Goal: Task Accomplishment & Management: Use online tool/utility

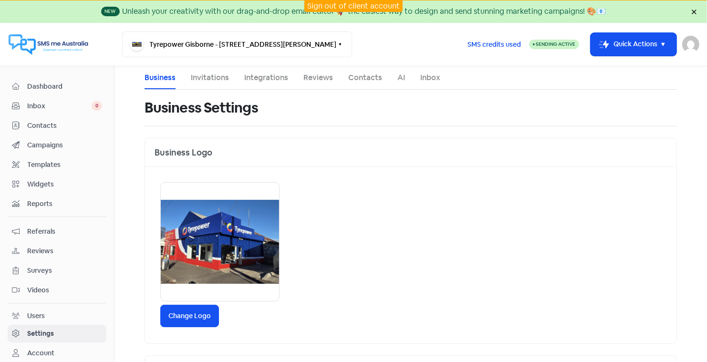
scroll to position [16, 0]
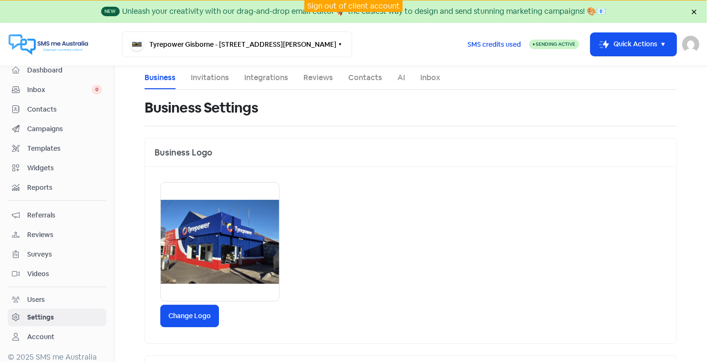
click at [42, 105] on span "Contacts" at bounding box center [64, 109] width 75 height 10
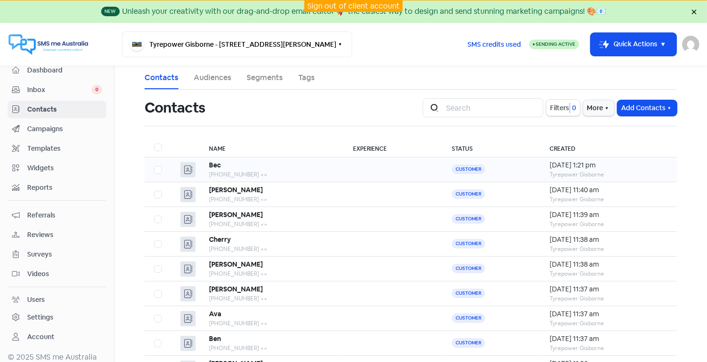
click at [218, 166] on b "Bec" at bounding box center [215, 165] width 12 height 9
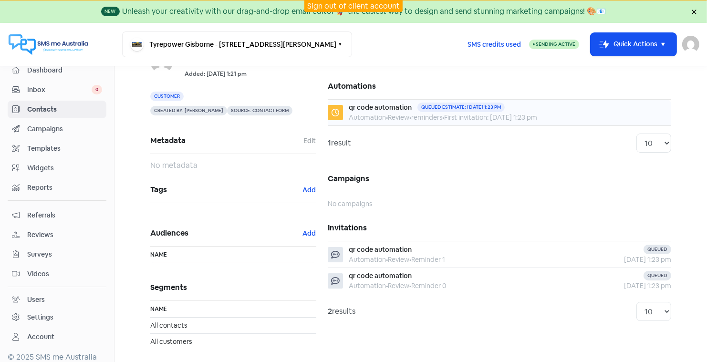
scroll to position [64, 0]
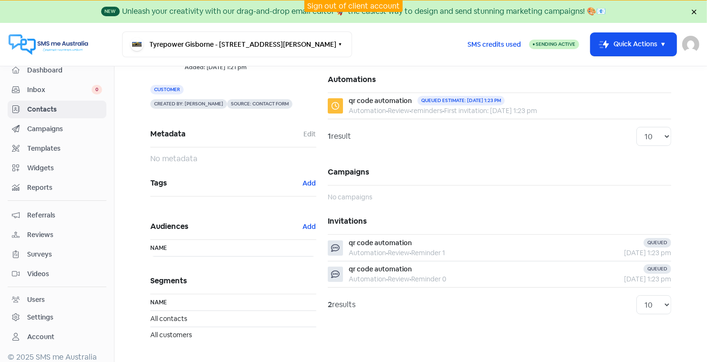
click at [46, 124] on span "Campaigns" at bounding box center [64, 129] width 75 height 10
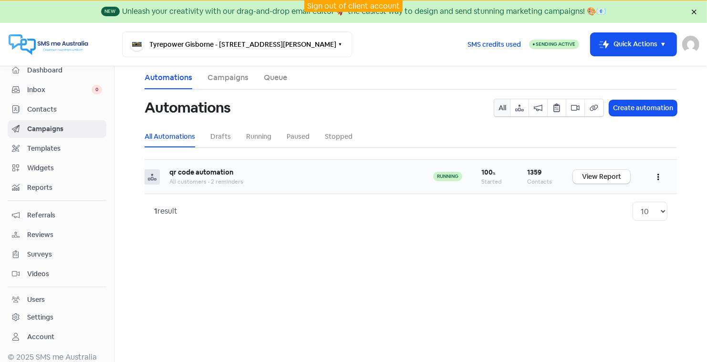
click at [657, 178] on button "button" at bounding box center [658, 176] width 18 height 22
click at [603, 199] on button "Edit" at bounding box center [628, 200] width 75 height 19
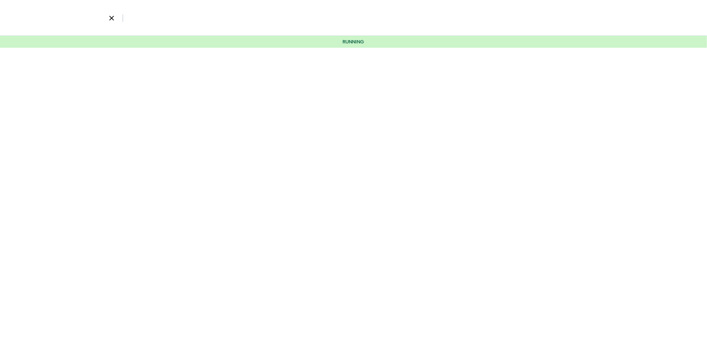
select select "3584"
select select "1"
select select "7"
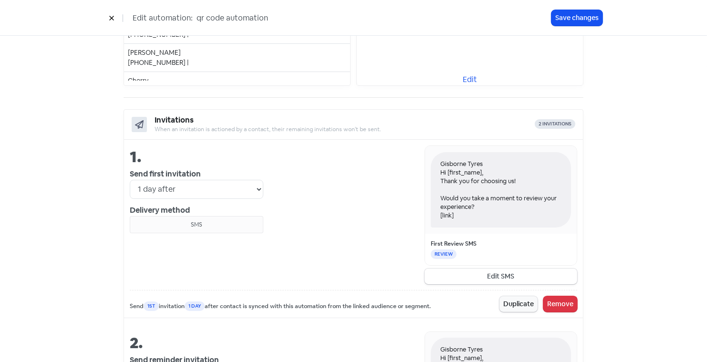
scroll to position [270, 0]
